Goal: Check status: Check status

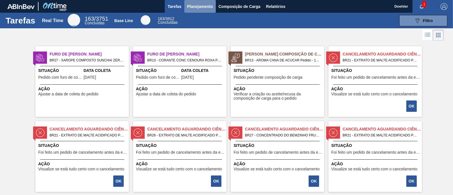
click at [204, 7] on span "Planejamento" at bounding box center [200, 6] width 26 height 7
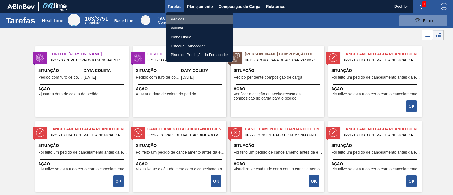
click at [179, 17] on li "Pedidos" at bounding box center [199, 19] width 67 height 9
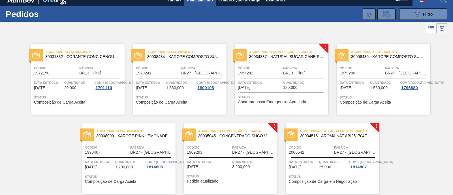
scroll to position [26, 0]
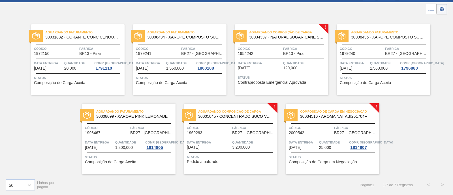
click at [348, 114] on span "30034516 - AROMA NAT ABI251704F" at bounding box center [337, 116] width 75 height 4
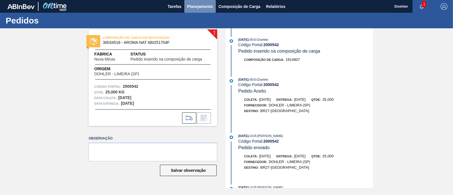
click at [207, 7] on span "Planejamento" at bounding box center [200, 6] width 26 height 7
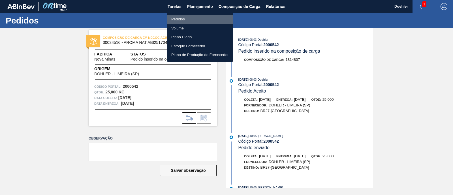
click at [179, 18] on li "Pedidos" at bounding box center [200, 19] width 67 height 9
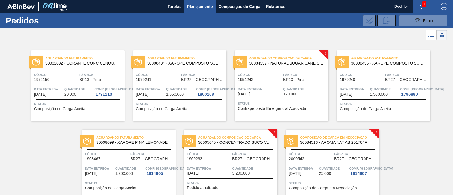
scroll to position [26, 0]
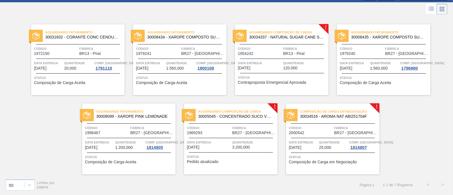
click at [154, 116] on span "30008099 - XAROPE PINK LEMONADE" at bounding box center [133, 116] width 75 height 4
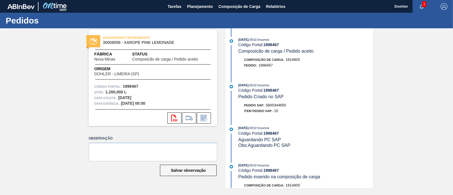
click at [61, 109] on div "AGUARDANDO FATURAMENTO 30008099 - XAROPE PINK LEMONADE Fábrica Nova Minas Statu…" at bounding box center [226, 108] width 453 height 160
